Goal: Information Seeking & Learning: Understand process/instructions

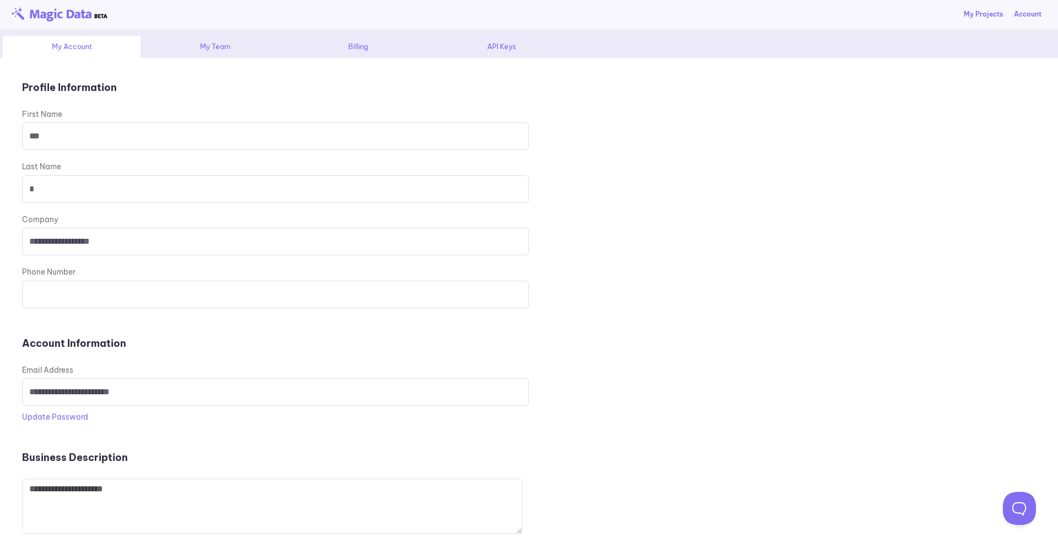
click at [517, 47] on div "API Keys" at bounding box center [502, 47] width 138 height 22
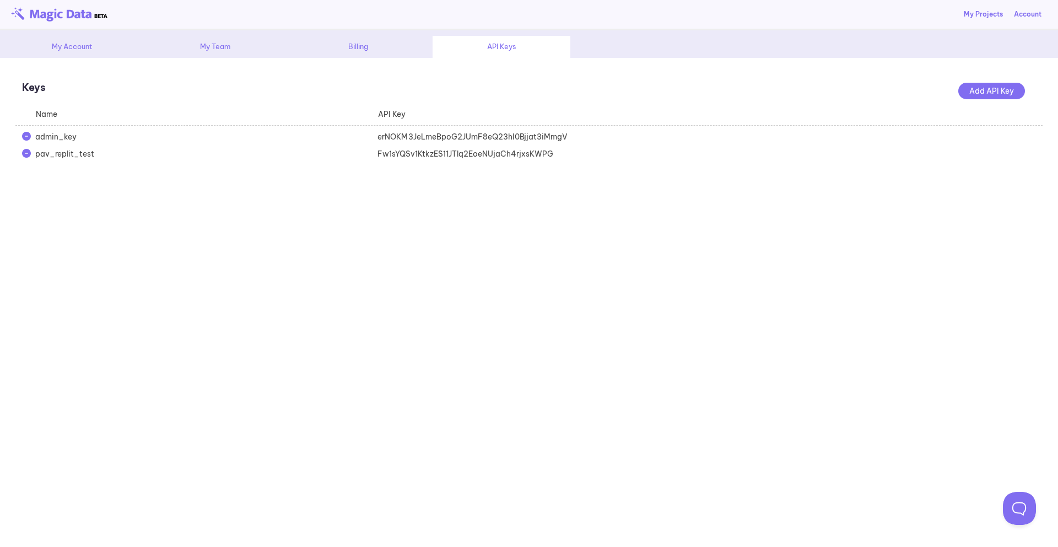
click at [443, 155] on div "Fw1sYQSv1KtkzES11JTlq2EoeNUjaCh4rjxsKWPG" at bounding box center [542, 153] width 342 height 11
copy body "Fw1sYQSv1KtkzES11JTlq2EoeNUjaCh4rjxsKWPG My Plan (Change Plan) Add New Team Mem…"
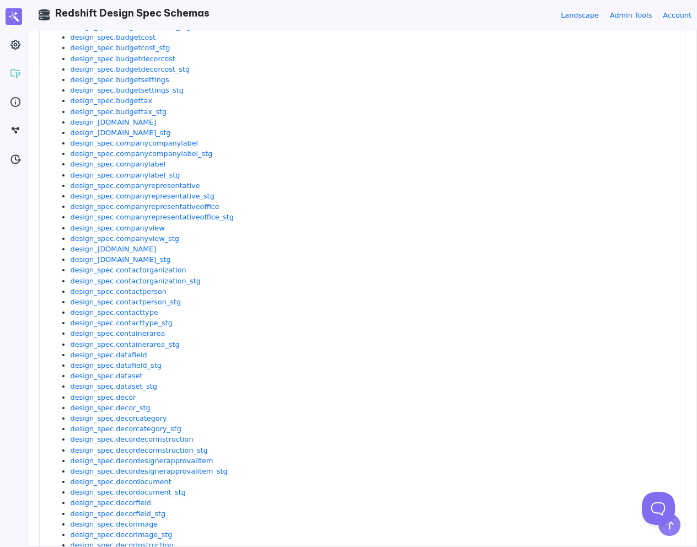
scroll to position [302, 0]
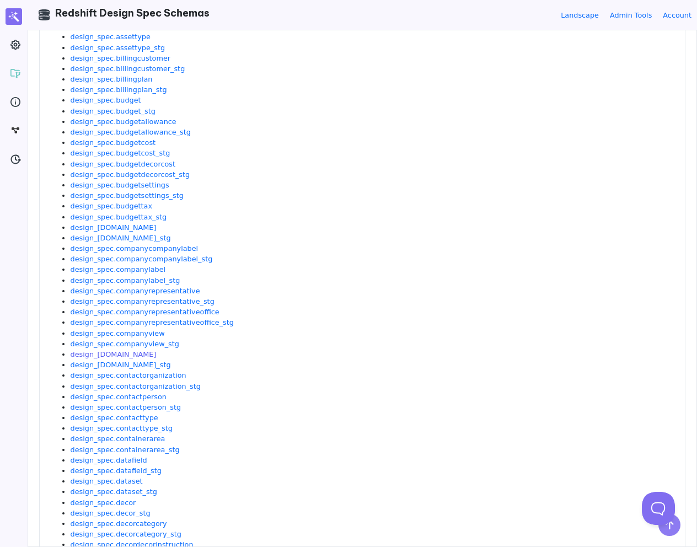
click at [128, 355] on link "design_[DOMAIN_NAME]" at bounding box center [114, 354] width 86 height 8
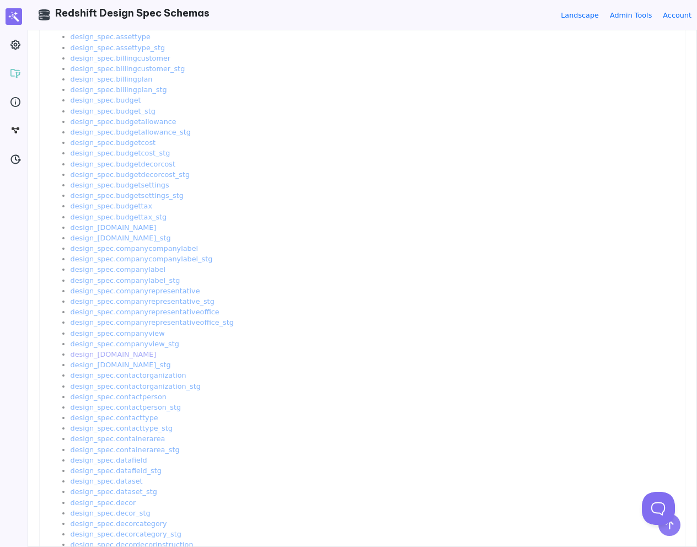
scroll to position [0, 0]
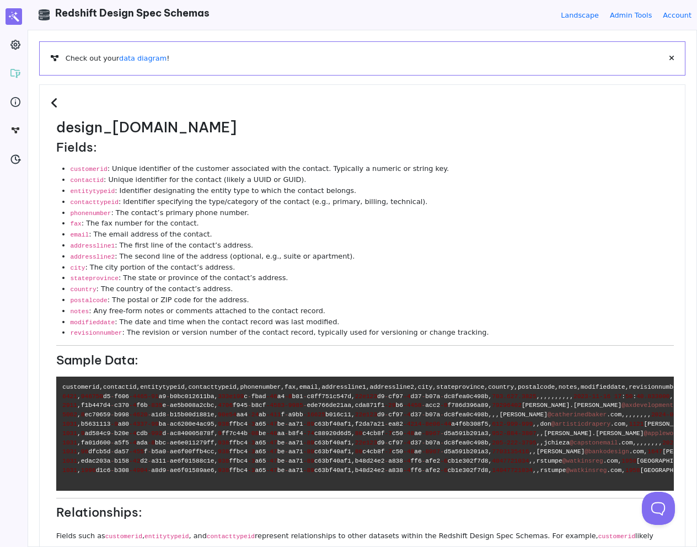
drag, startPoint x: 146, startPoint y: 163, endPoint x: 247, endPoint y: 281, distance: 155.2
click at [247, 281] on ul "customerid : Unique identifier of the customer associated with the contact. Typ…" at bounding box center [364, 250] width 617 height 175
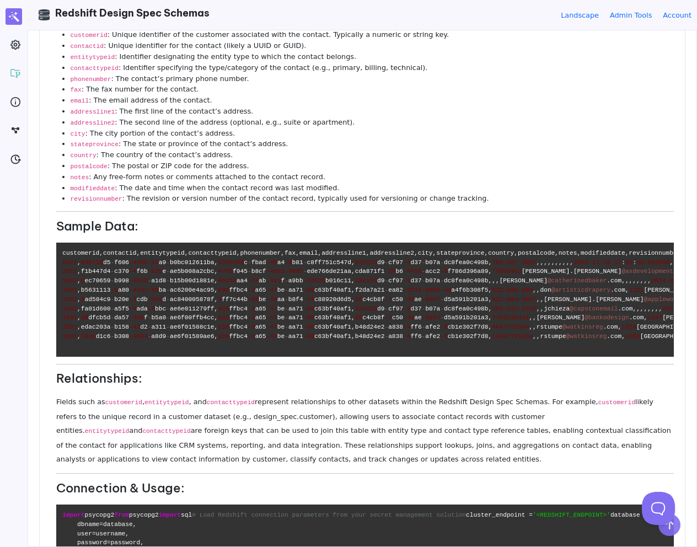
scroll to position [213, 0]
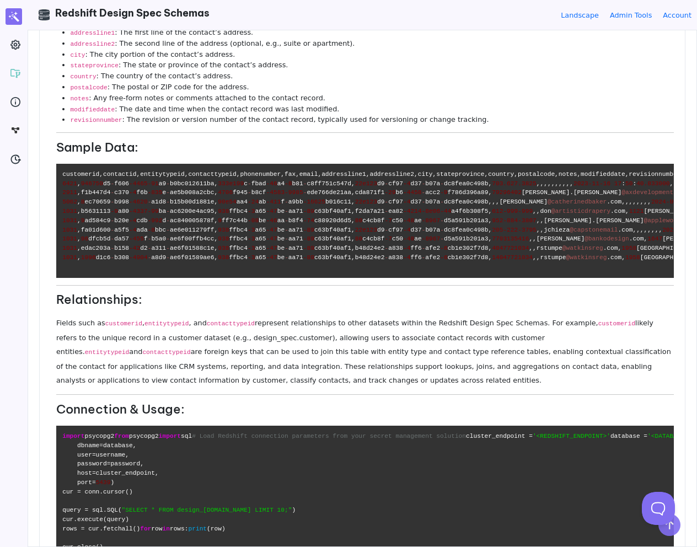
drag, startPoint x: 144, startPoint y: 341, endPoint x: 235, endPoint y: 392, distance: 104.4
click at [235, 387] on p "Fields such as customerid , entitytypeid , and contacttypeid represent relation…" at bounding box center [364, 351] width 617 height 71
click at [218, 382] on p "Fields such as customerid , entitytypeid , and contacttypeid represent relation…" at bounding box center [364, 351] width 617 height 71
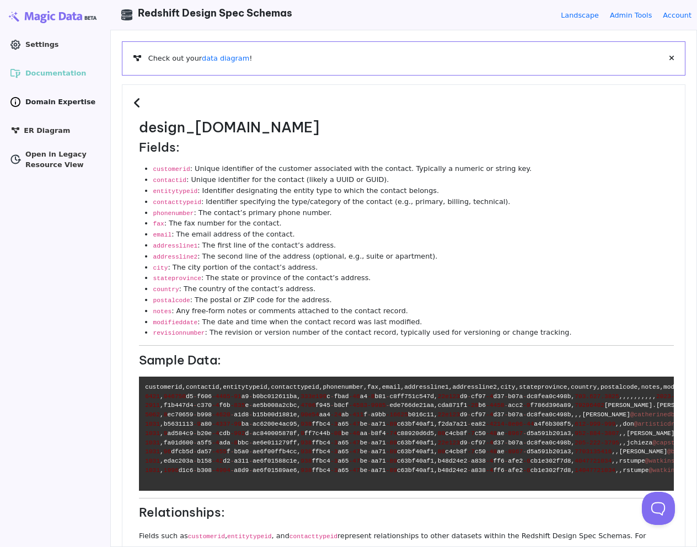
click at [35, 98] on span "Domain Expertise" at bounding box center [60, 101] width 70 height 10
